Goal: Task Accomplishment & Management: Use online tool/utility

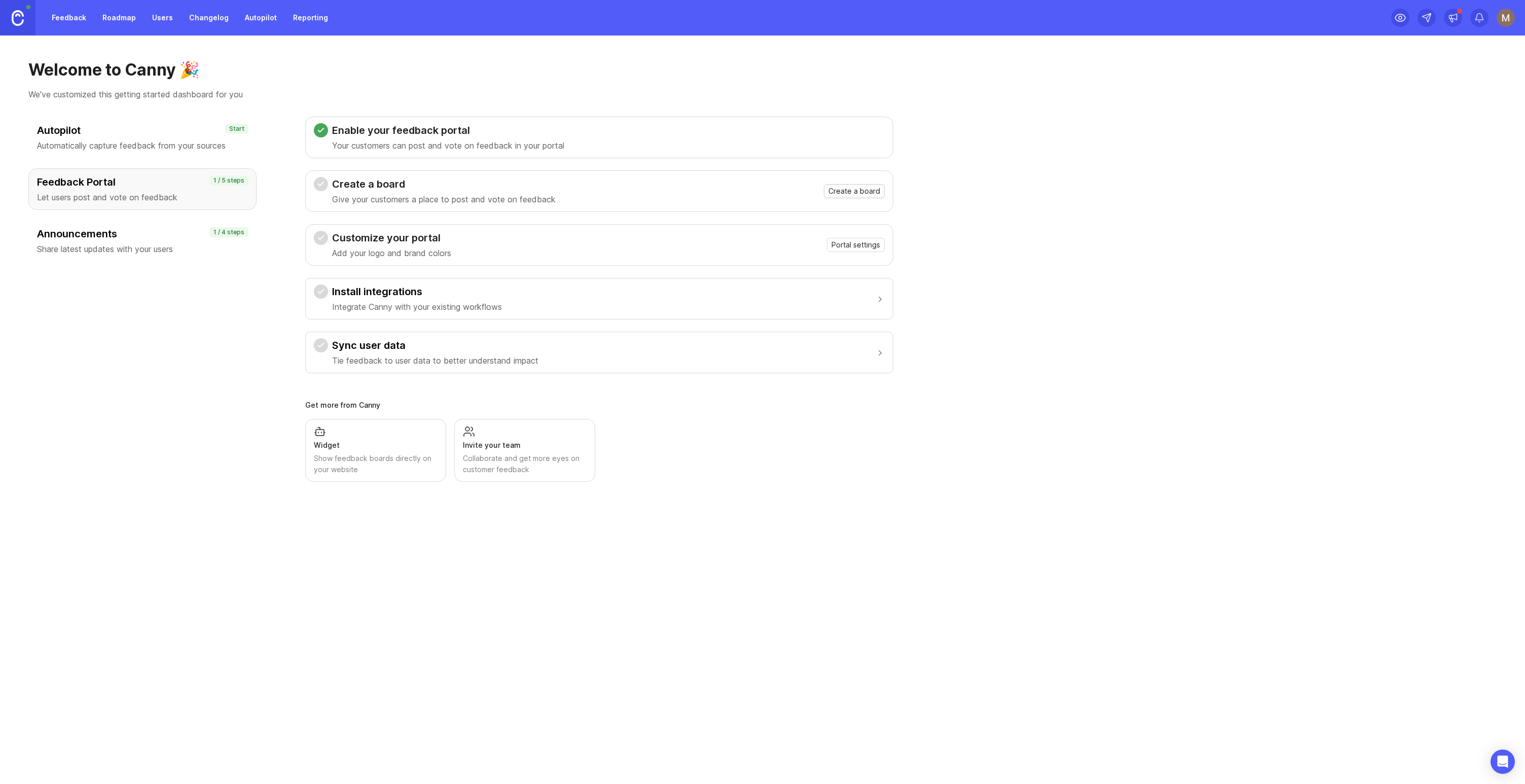
click at [864, 191] on span "Create a board" at bounding box center [854, 190] width 51 height 10
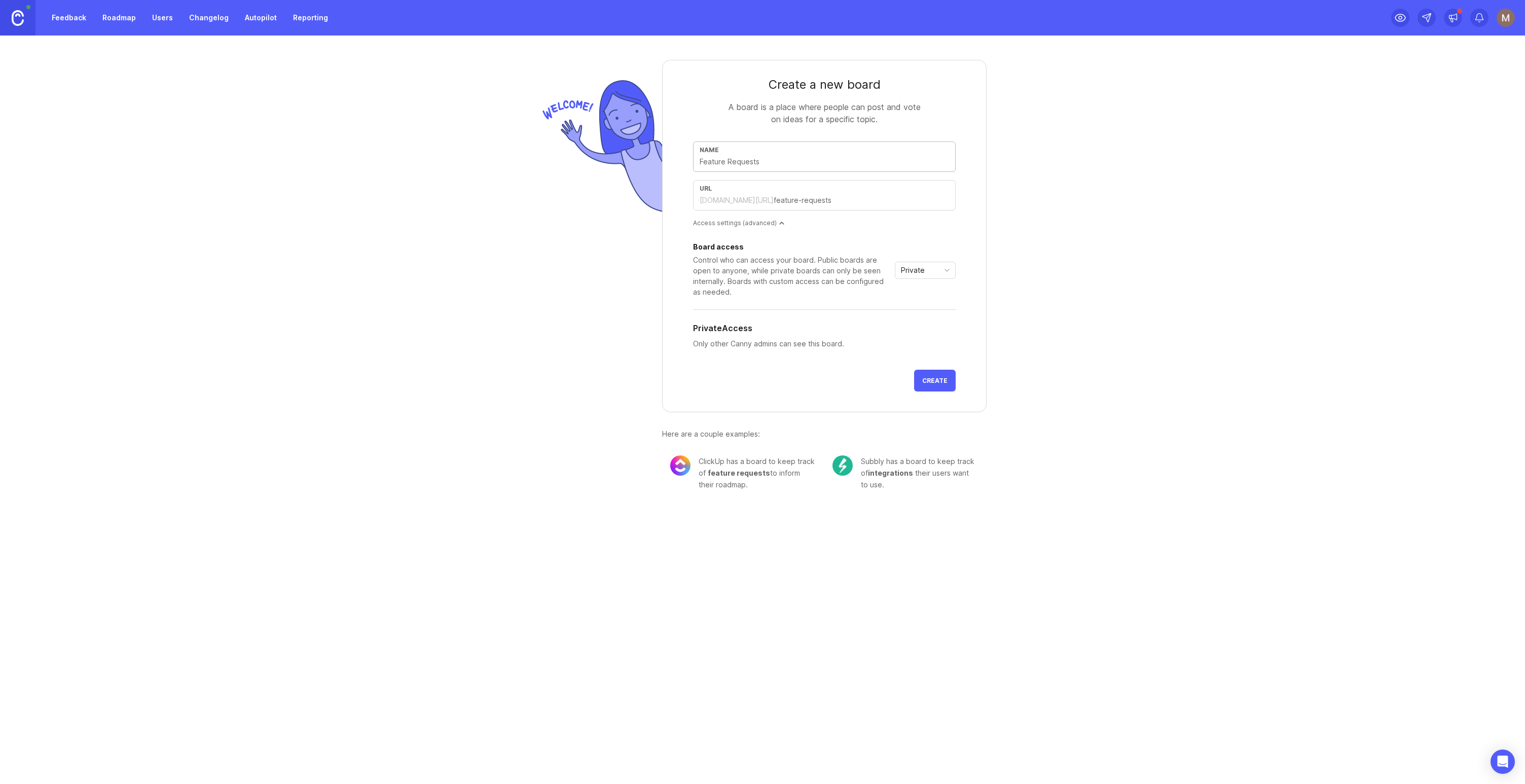
type input "N"
type input "n"
type input "No"
type input "no"
type input "NoS"
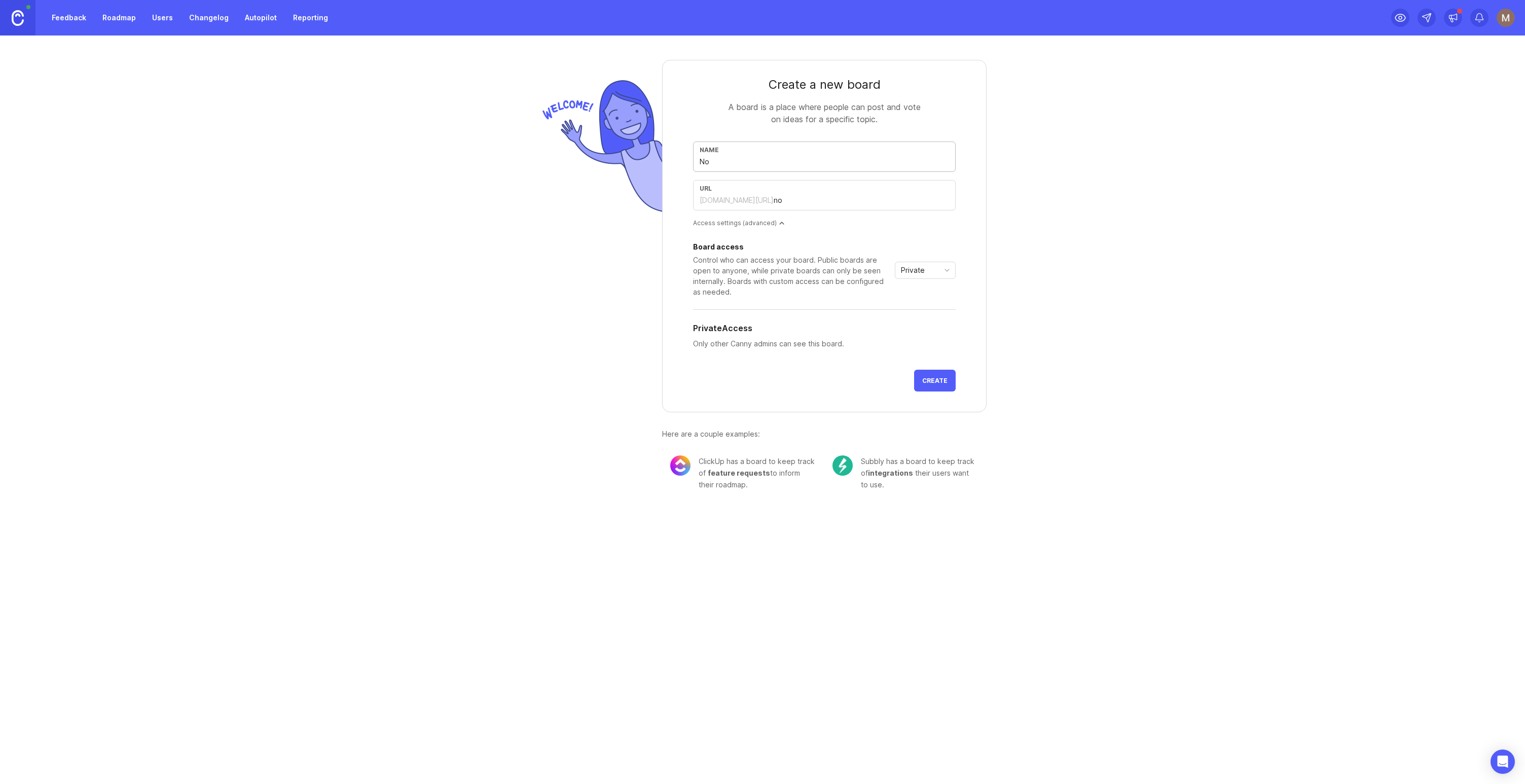
type input "nos"
type input "NoSp"
type input "nosp"
type input "NoSpy"
type input "nospy"
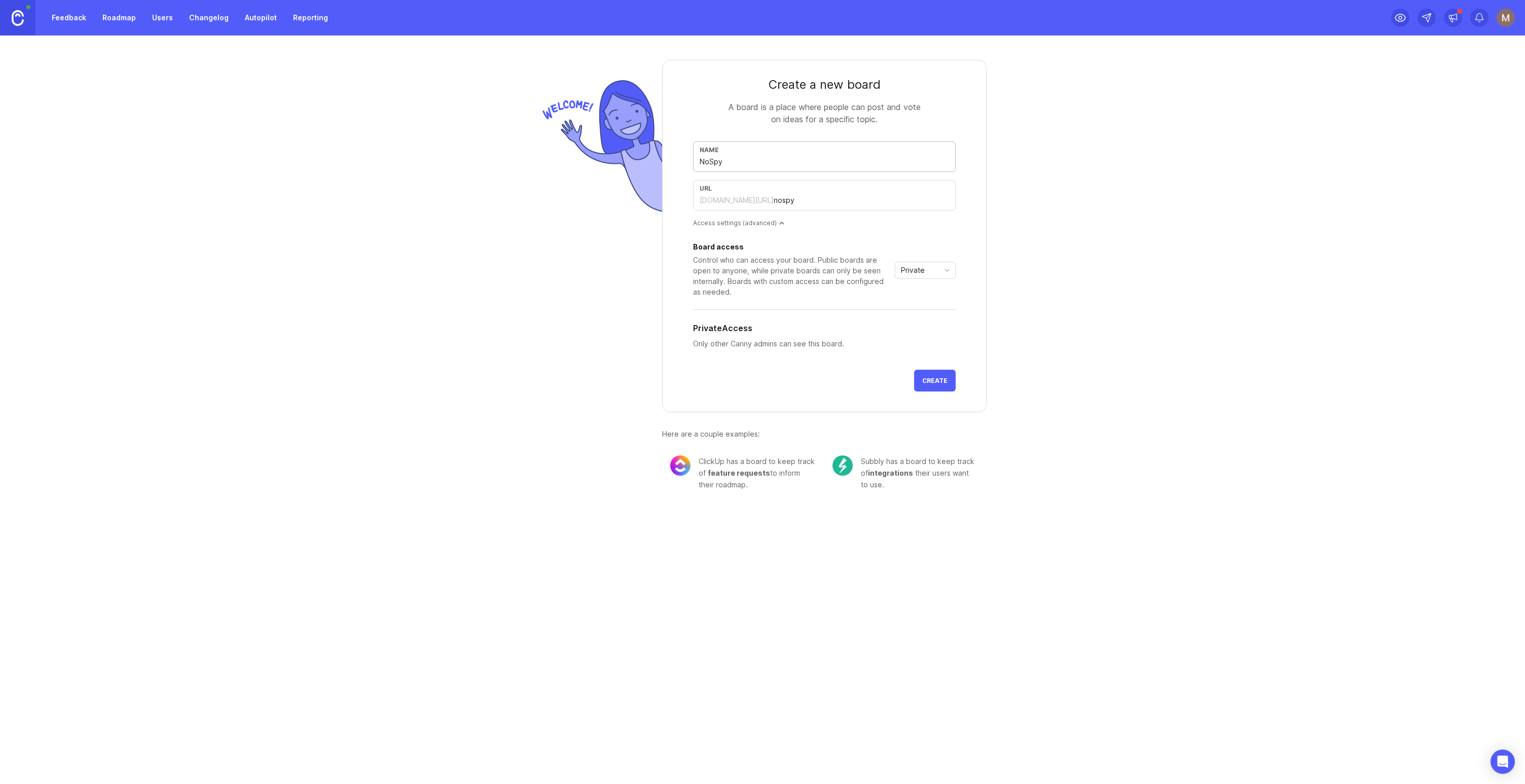
type input "NoSpy F"
type input "nospy-f"
type input "NoSpy Fe"
type input "nospy-fe"
type input "NoSpy Fea"
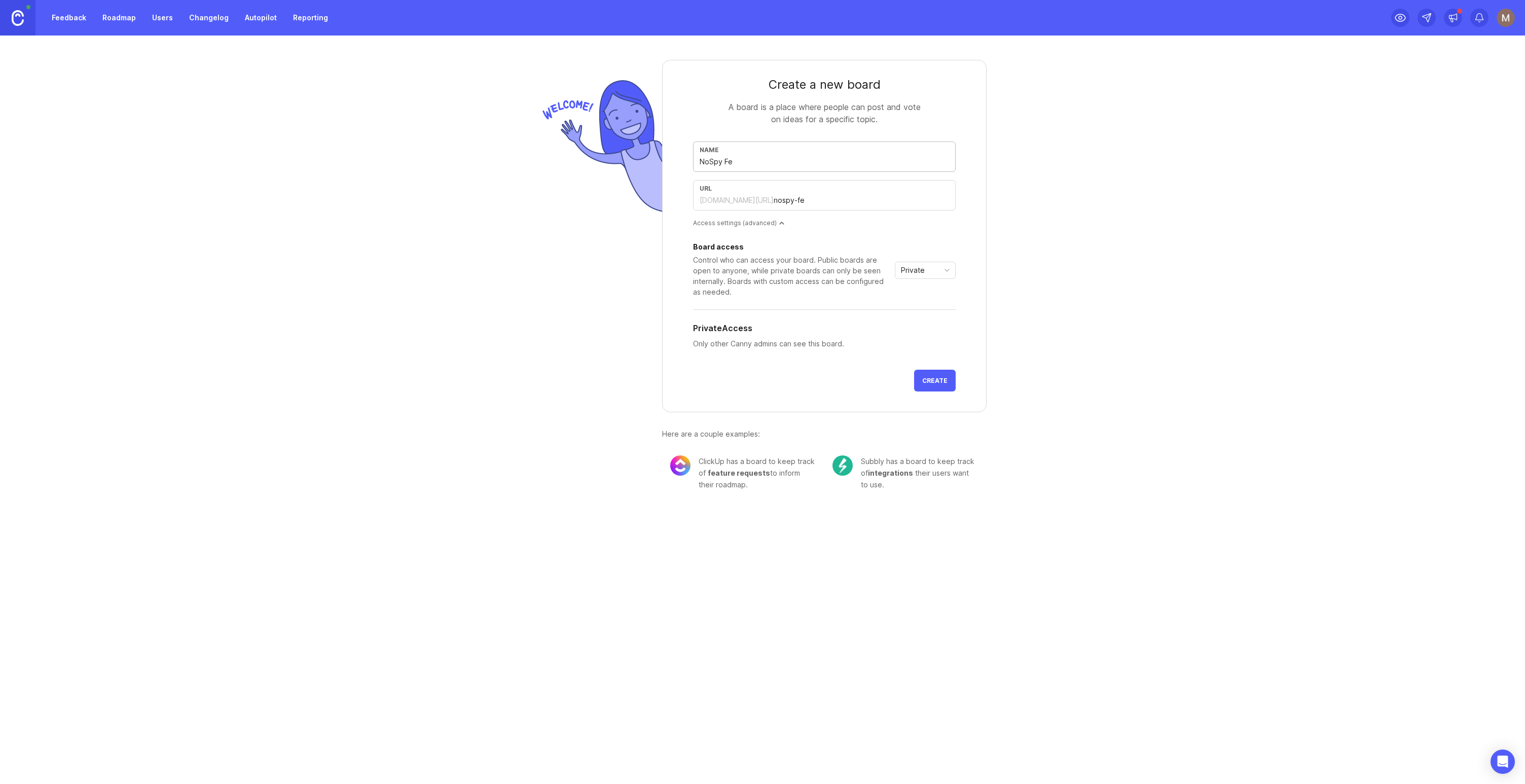
type input "nospy-fea"
type input "NoSpy Feat"
type input "nospy-feat"
type input "NoSpy Featu"
type input "nospy-featu"
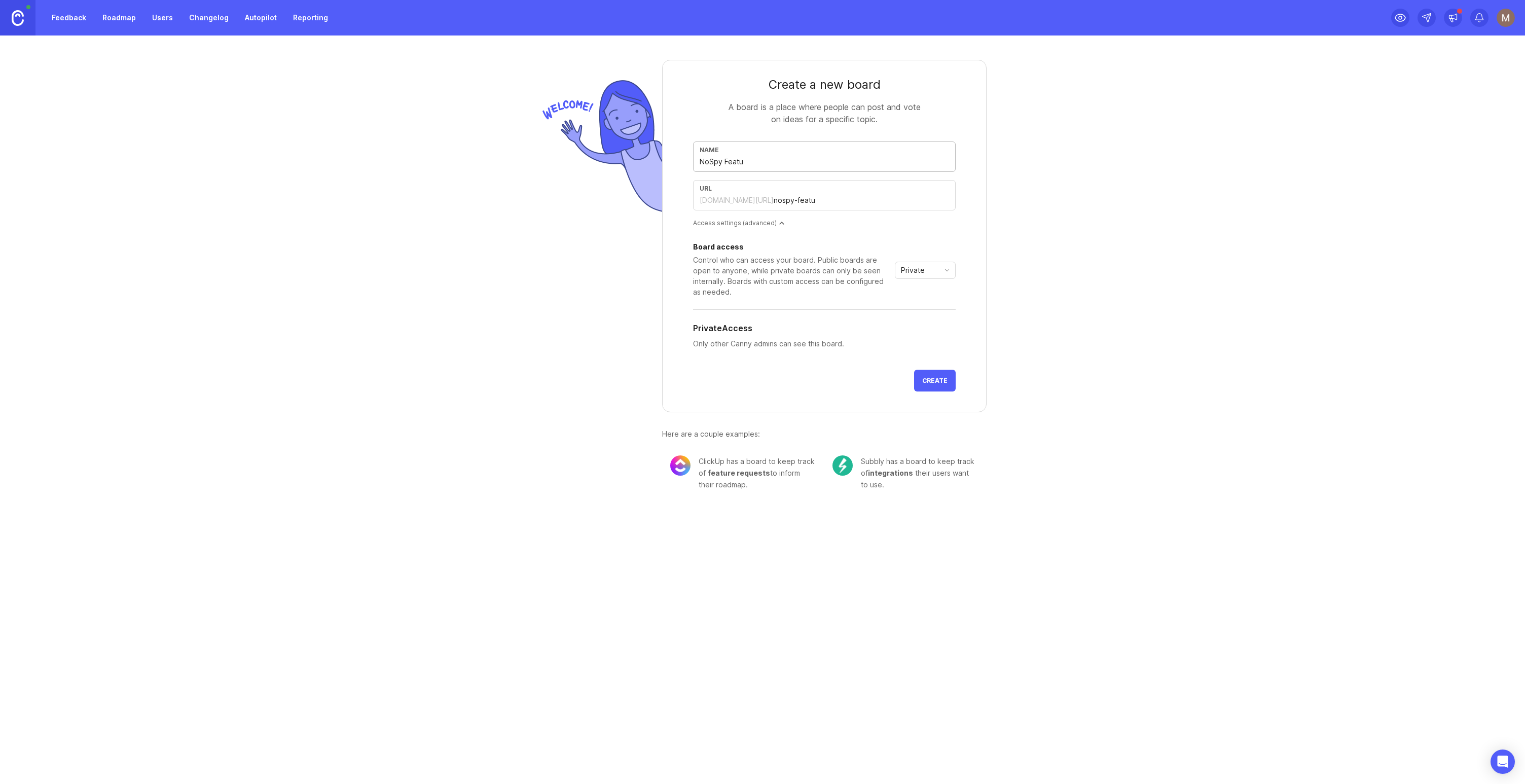
type input "NoSpy Featur"
type input "nospy-featur"
type input "NoSpy Feature"
type input "nospy-feature"
type input "NoSpy Feature F"
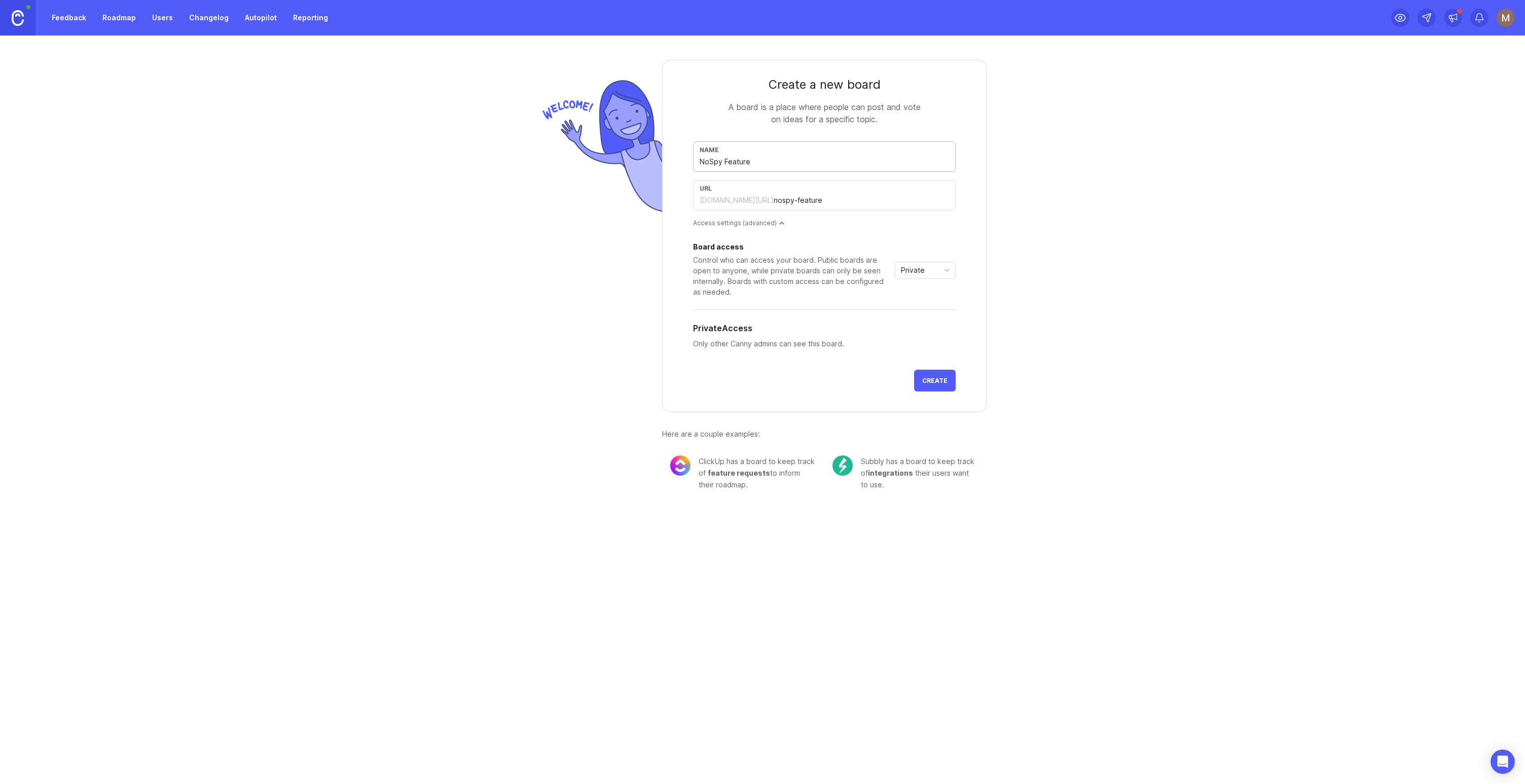
type input "nospy-feature-f"
type input "NoSpy Feature"
type input "nospy-feature"
type input "NoSpy Feature R"
type input "nospy-feature-r"
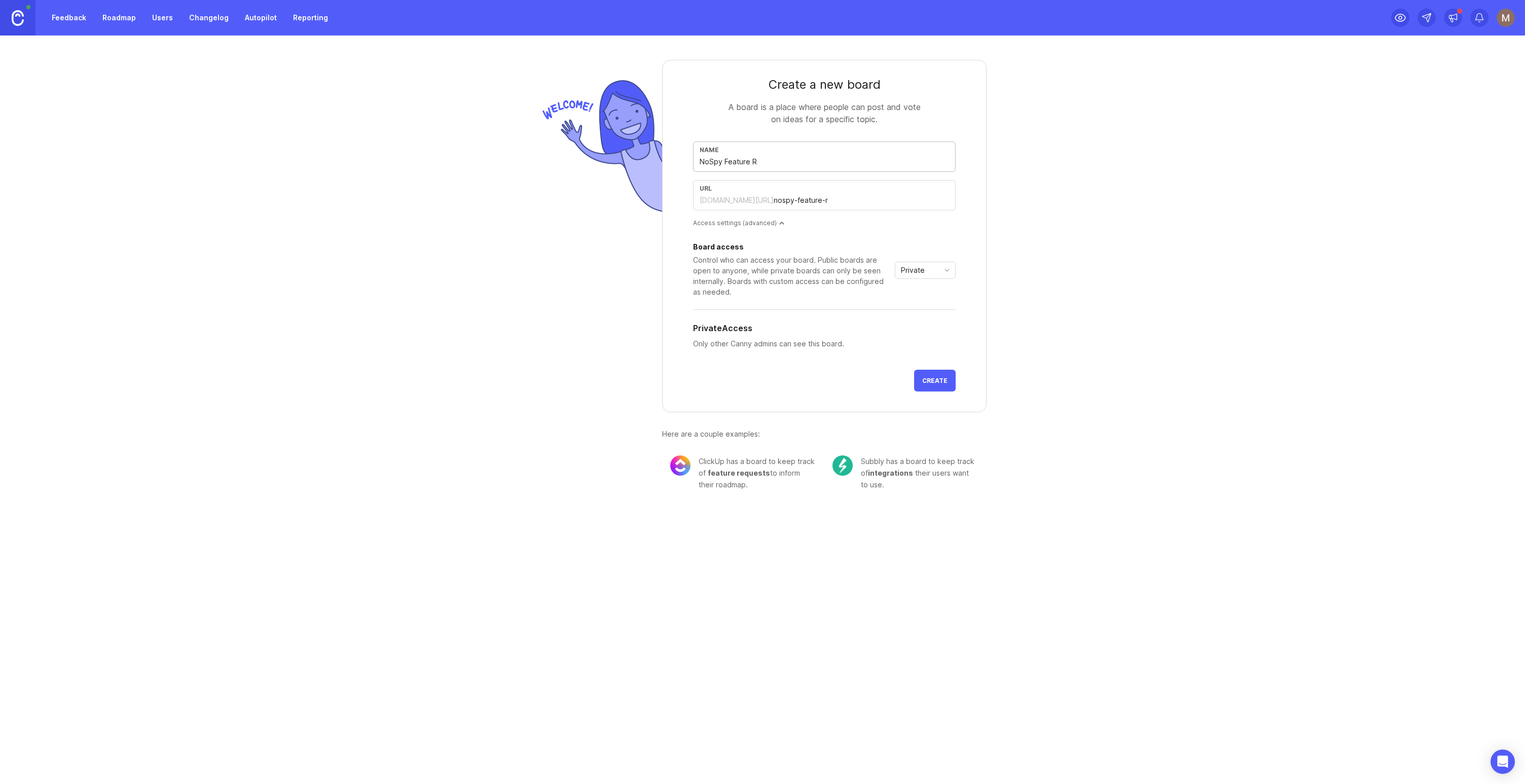
type input "NoSpy Feature Re"
type input "nospy-feature-re"
type input "NoSpy Feature Req"
type input "nospy-feature-req"
type input "NoSpy Feature Requ"
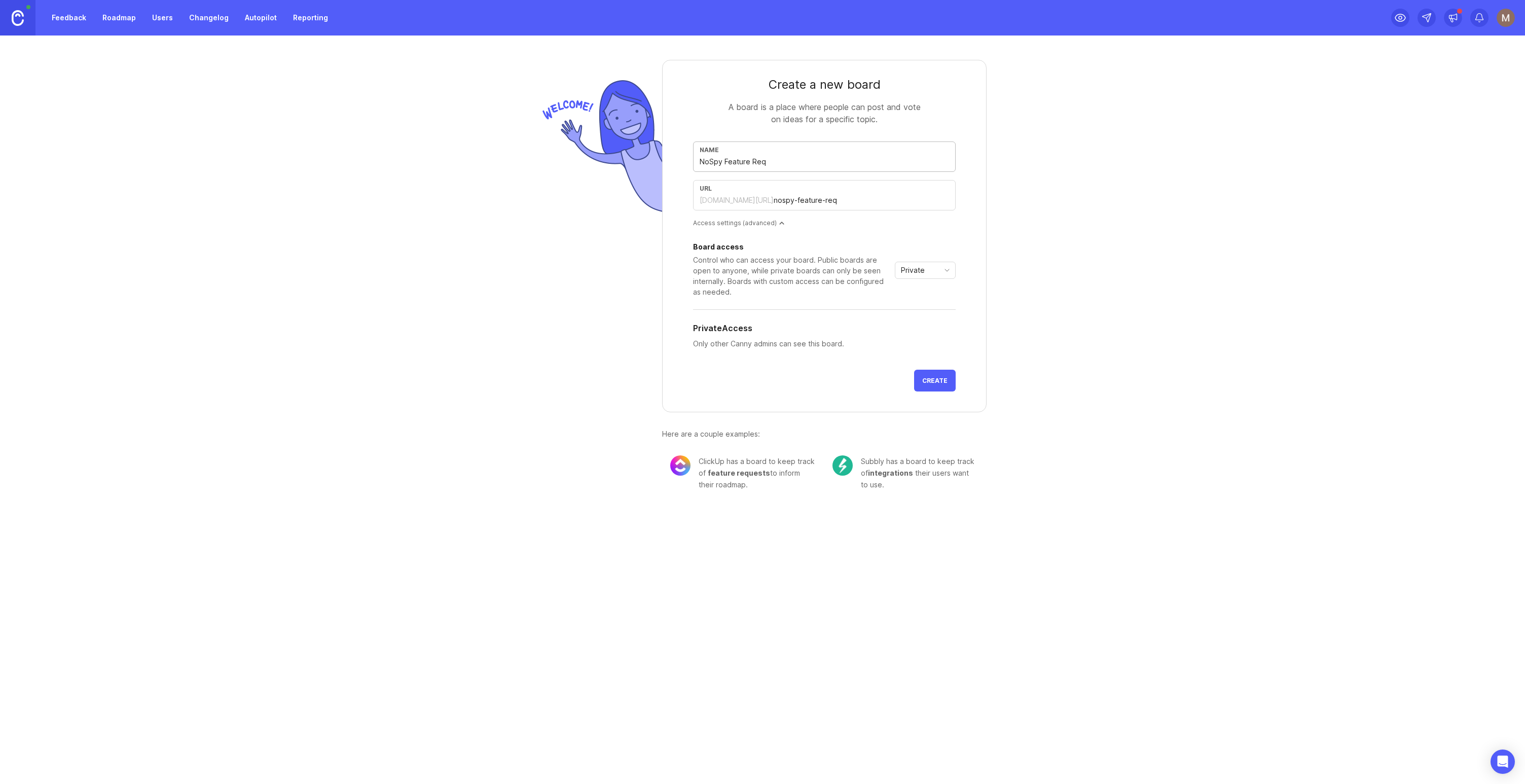
type input "nospy-feature-requ"
type input "NoSpy Feature Reque"
type input "nospy-feature-reque"
type input "NoSpy Feature Reques"
type input "nospy-feature-reques"
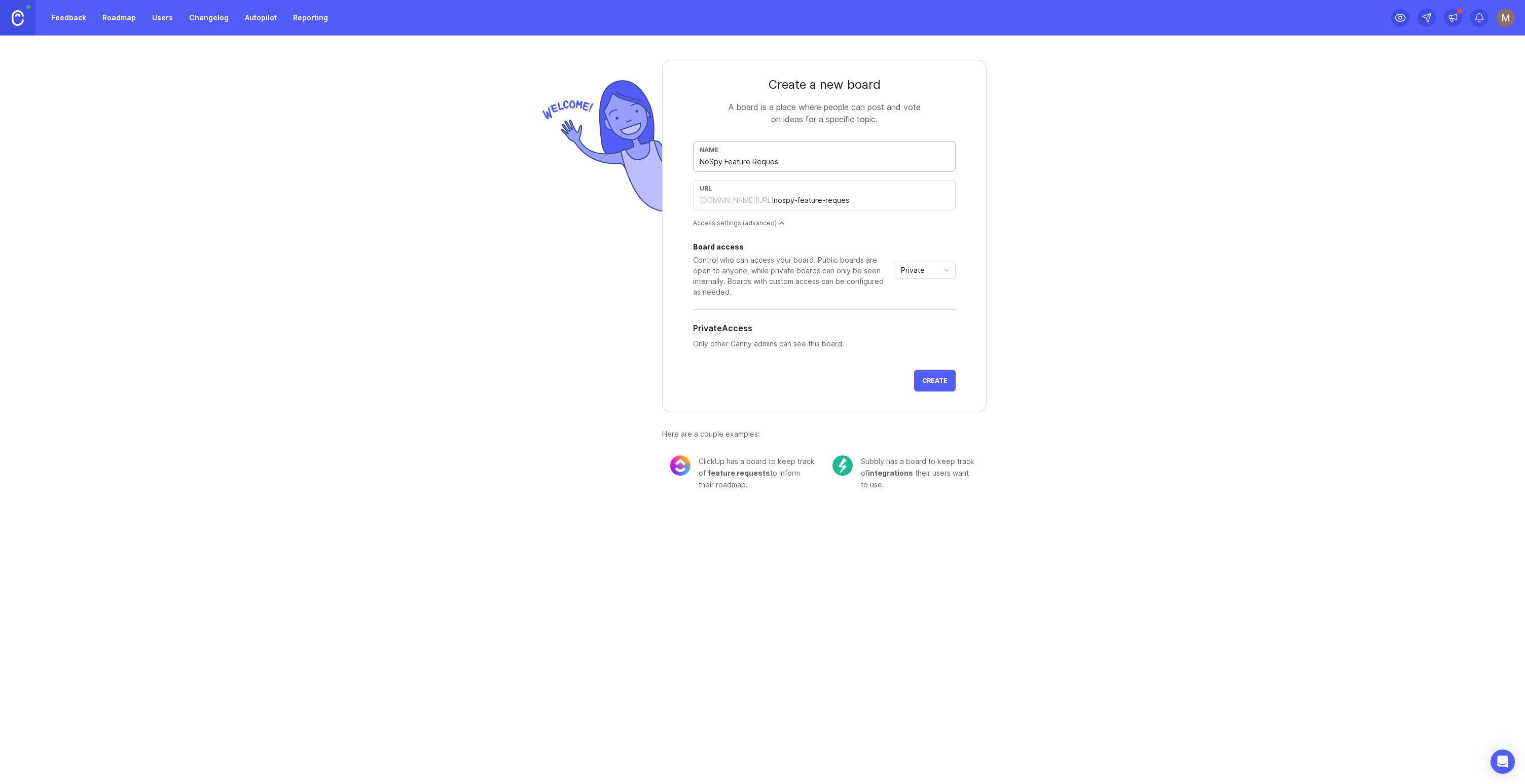
type input "NoSpy Feature Request"
type input "nospy-feature-request"
type input "NoSpy Feature Requests"
type input "nospy-feature-requests"
type input "NoSpy Feature Requests"
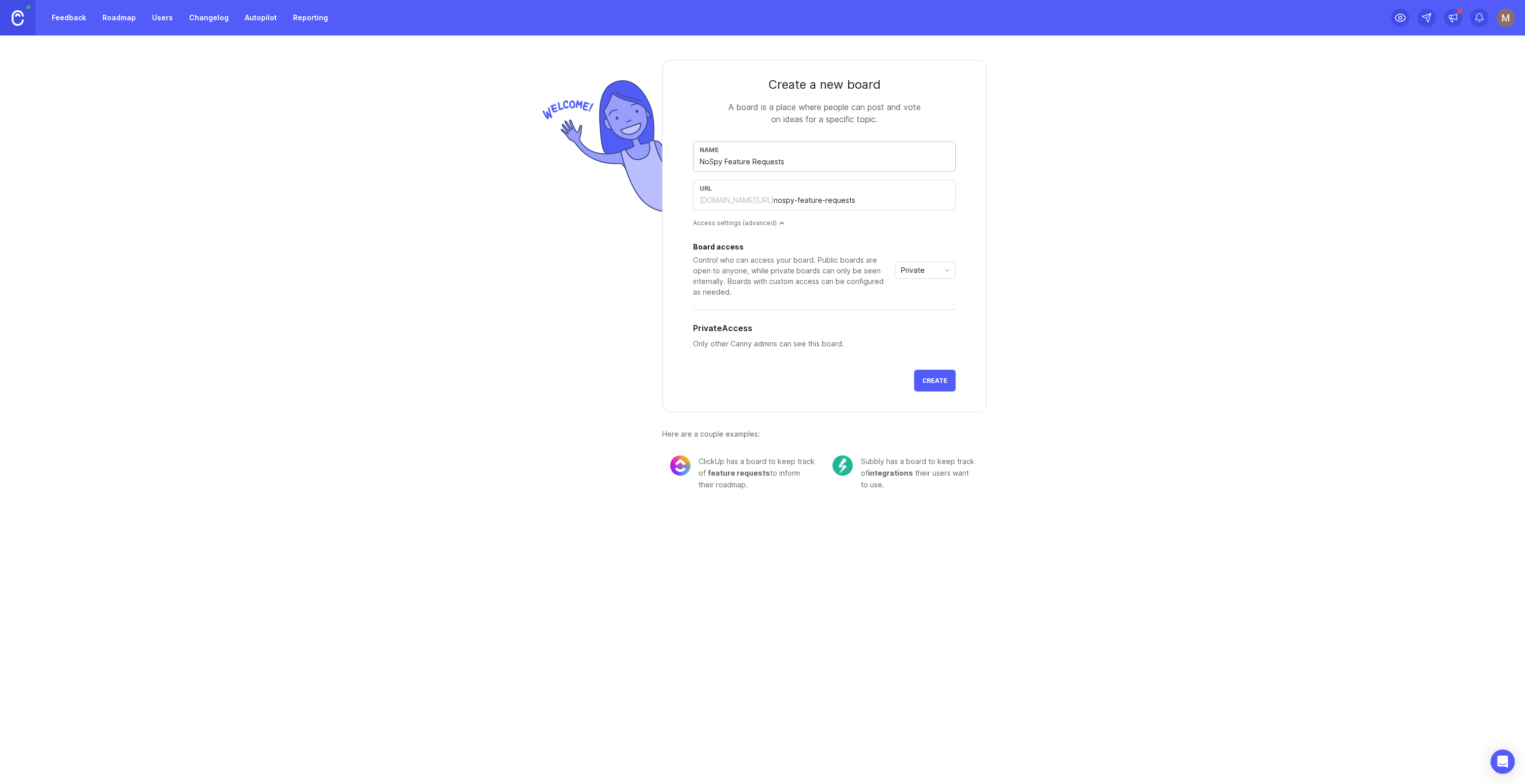
click at [936, 274] on div "Private" at bounding box center [917, 271] width 43 height 16
click at [924, 308] on span "Public" at bounding box center [914, 307] width 24 height 11
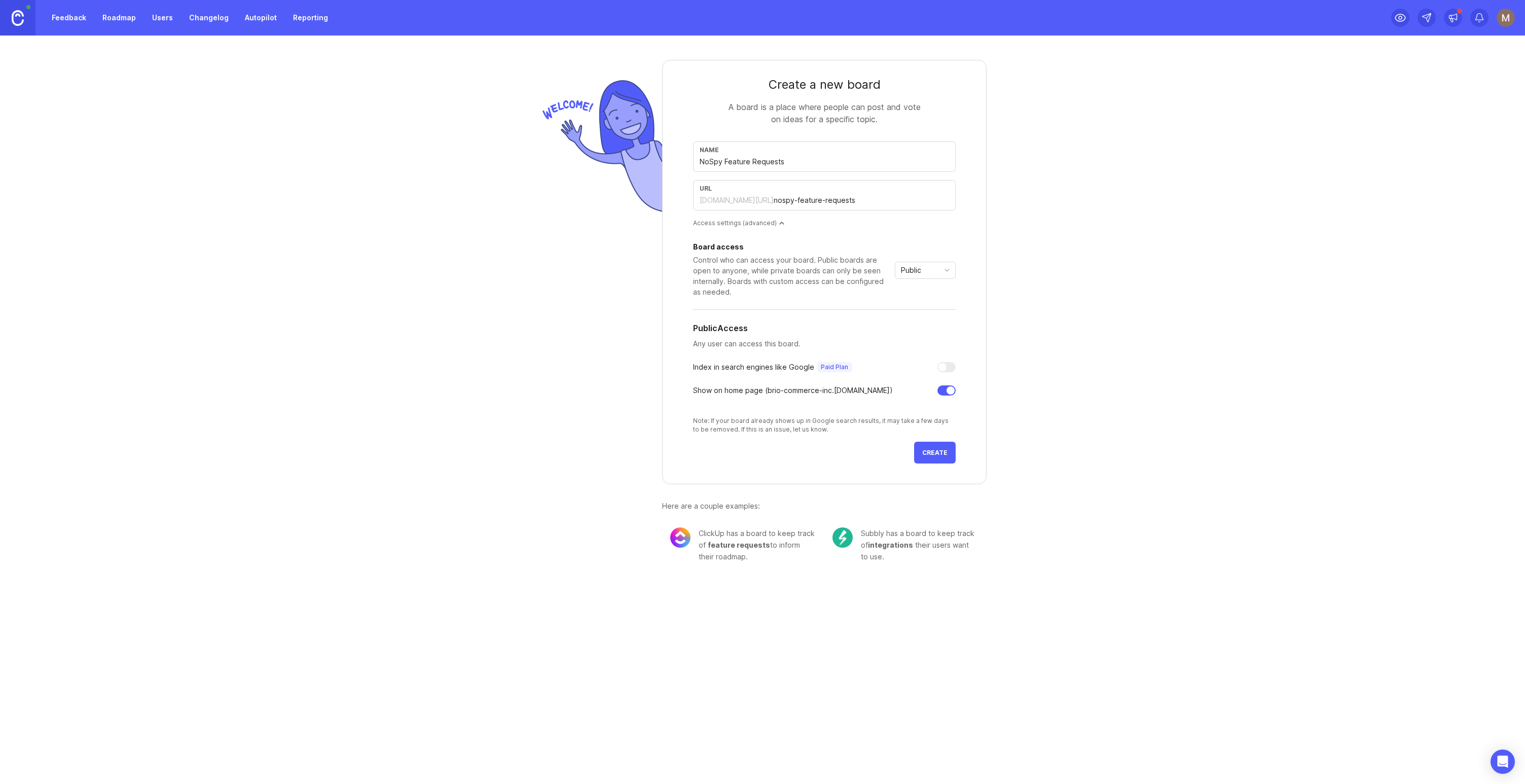
click at [938, 455] on span "Create" at bounding box center [935, 452] width 25 height 7
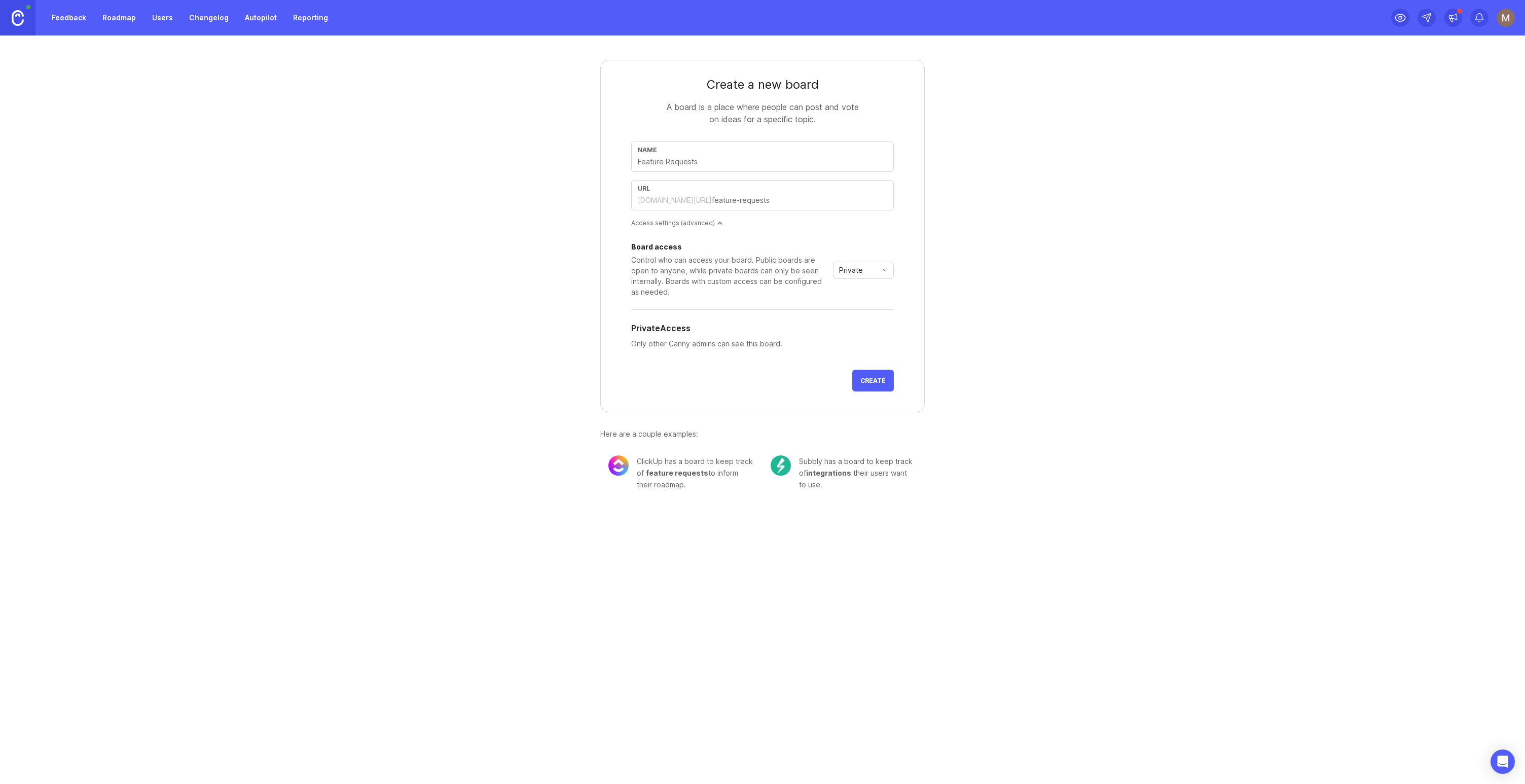
click at [113, 23] on link "Roadmap" at bounding box center [119, 18] width 46 height 18
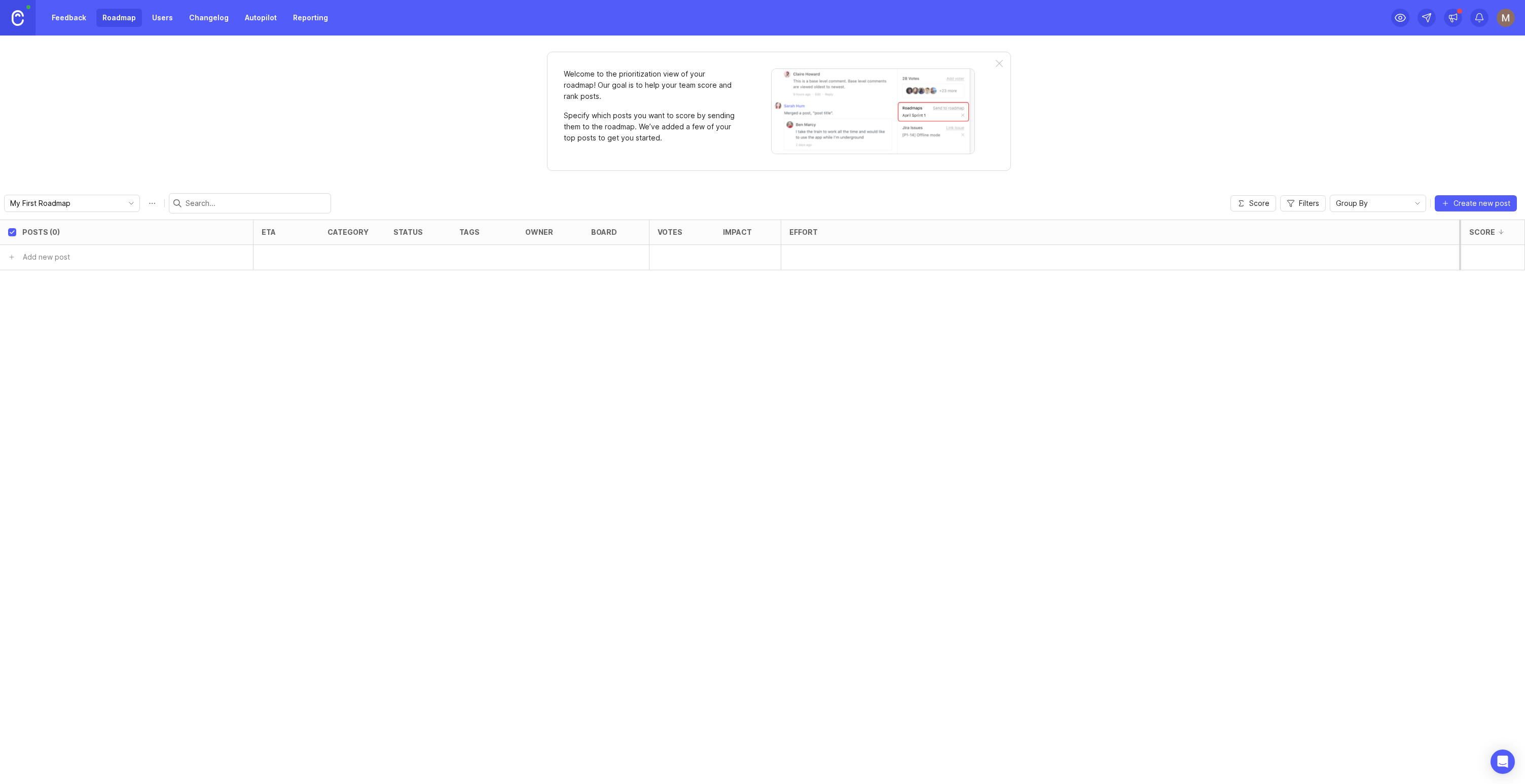
click at [7, 21] on link at bounding box center [17, 17] width 35 height 35
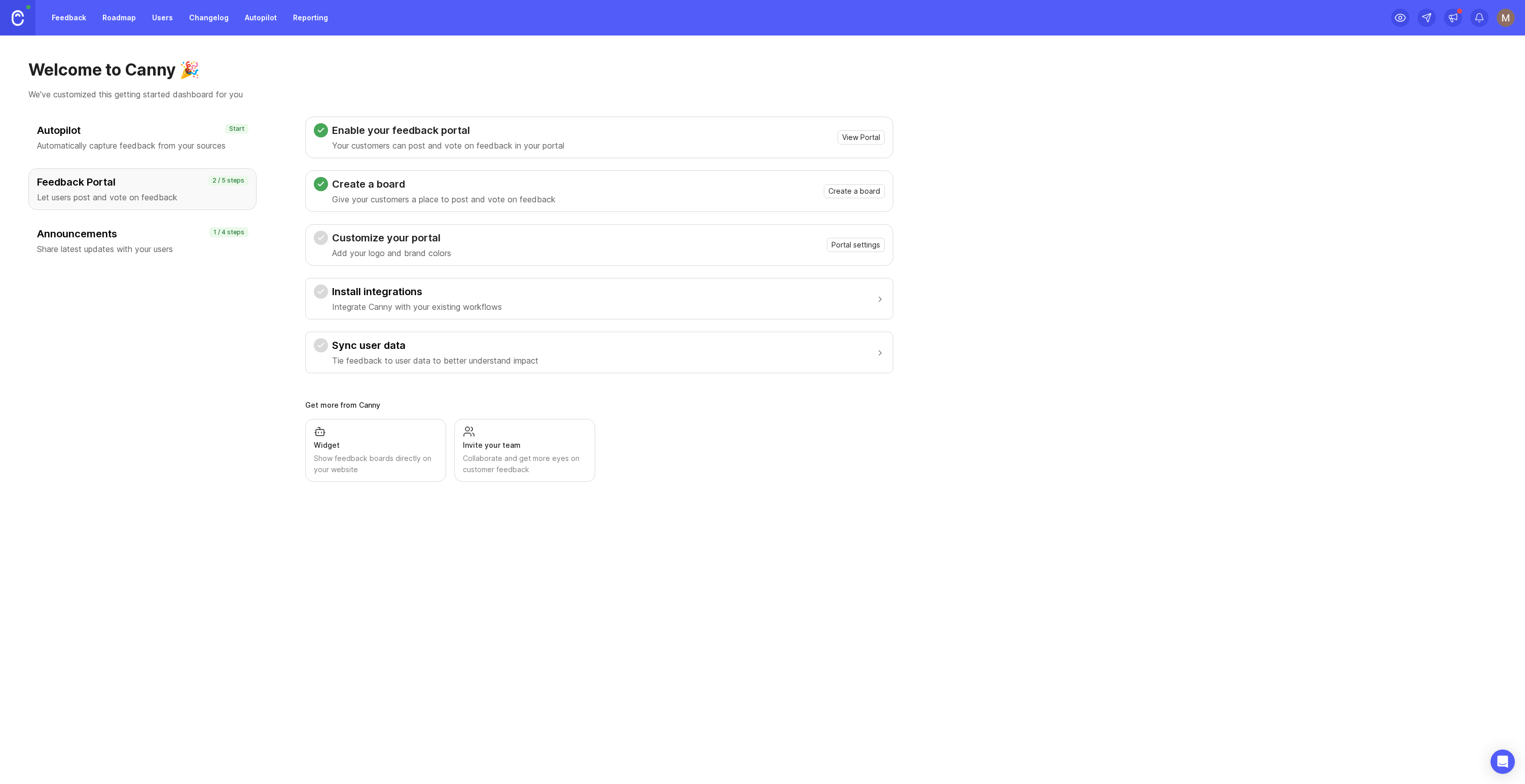
click at [361, 453] on div "Show feedback boards directly on your website" at bounding box center [375, 464] width 124 height 23
